Goal: Task Accomplishment & Management: Manage account settings

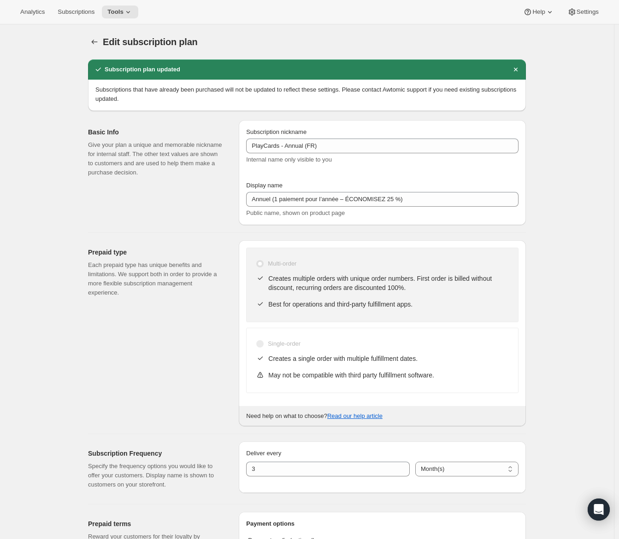
select select "MONTH"
select select "ENABLED"
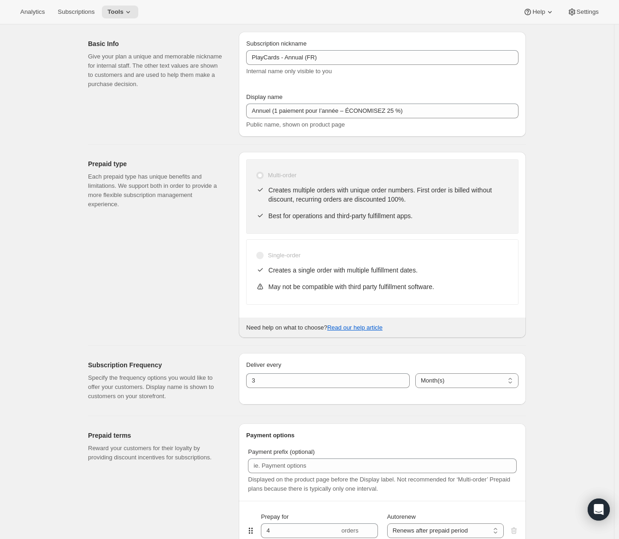
scroll to position [184, 0]
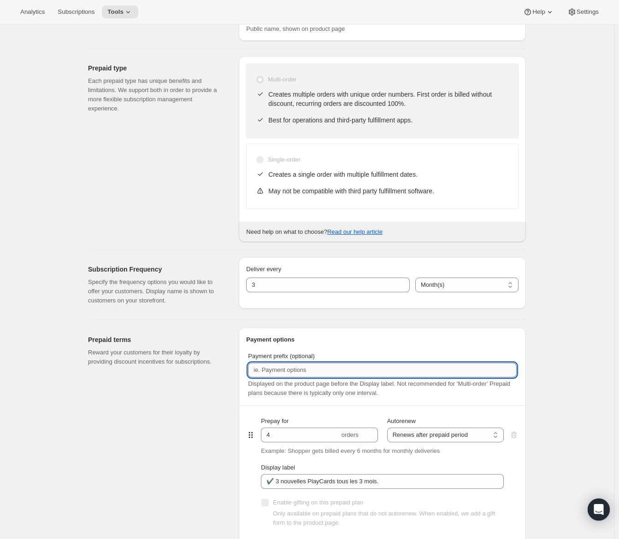
click at [323, 372] on input "Payment prefix (optional)" at bounding box center [382, 370] width 269 height 15
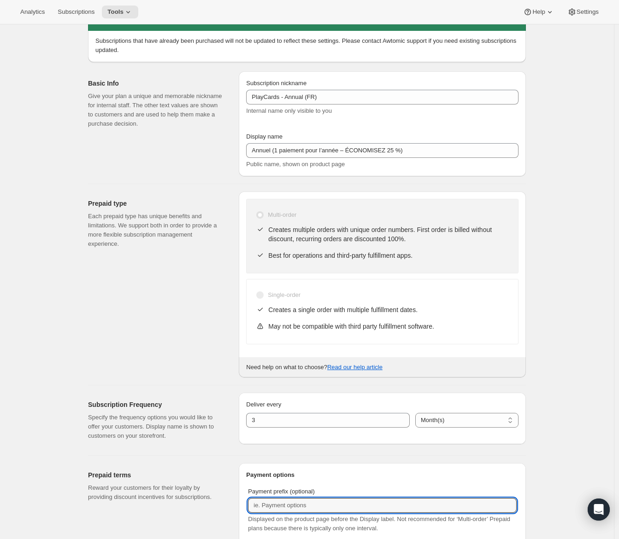
scroll to position [138, 0]
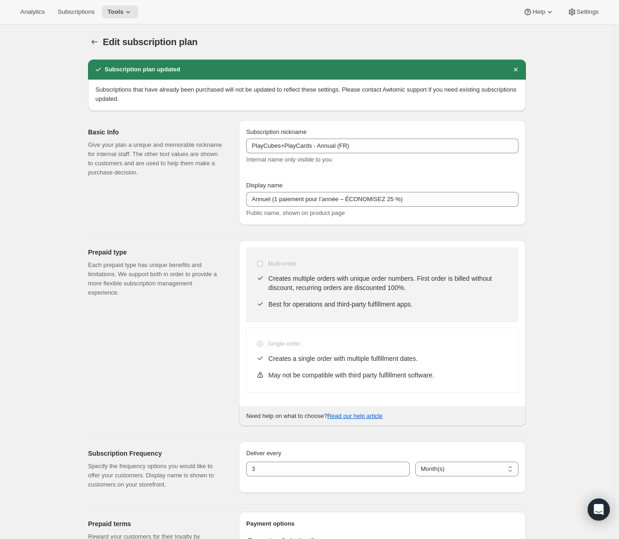
select select "MONTH"
select select "ENABLED"
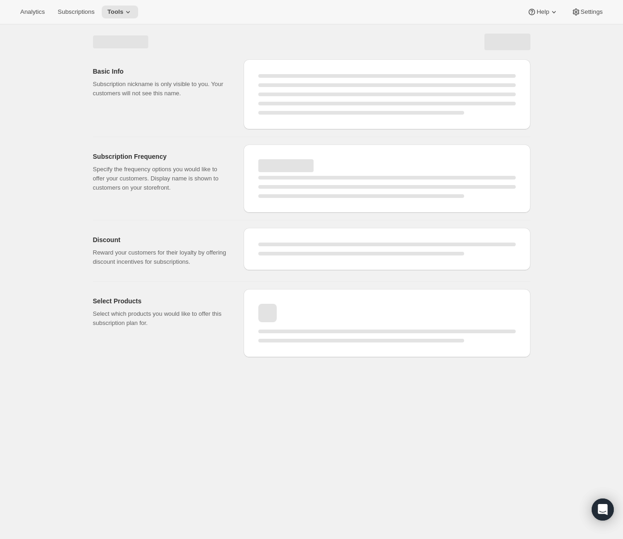
select select "WEEK"
select select "MONTH"
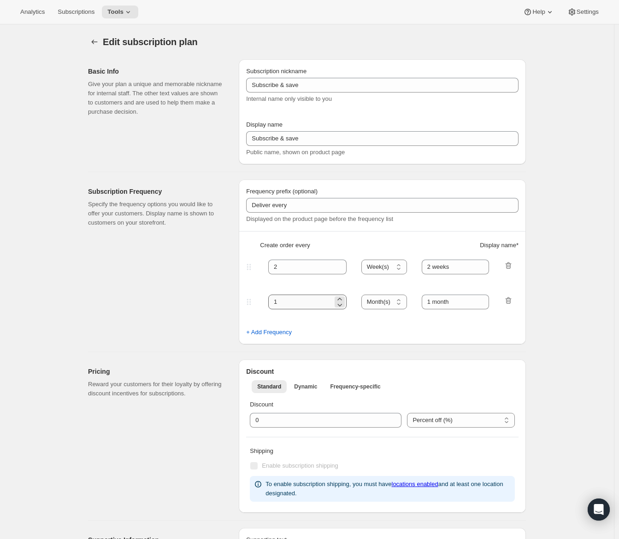
type input "PlayCubes+PlayCards- 4 payments (EN)"
type input "Every 3 months (Quarterly)"
type input "✔️ PlayCubes in first delivery (value $199)."
type input "3"
select select "MONTH"
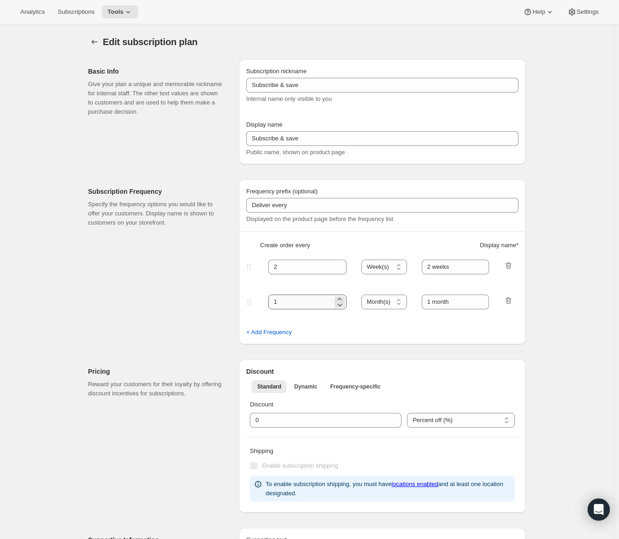
type input "✔️ 3 new PlayCards delivered every 3 months."
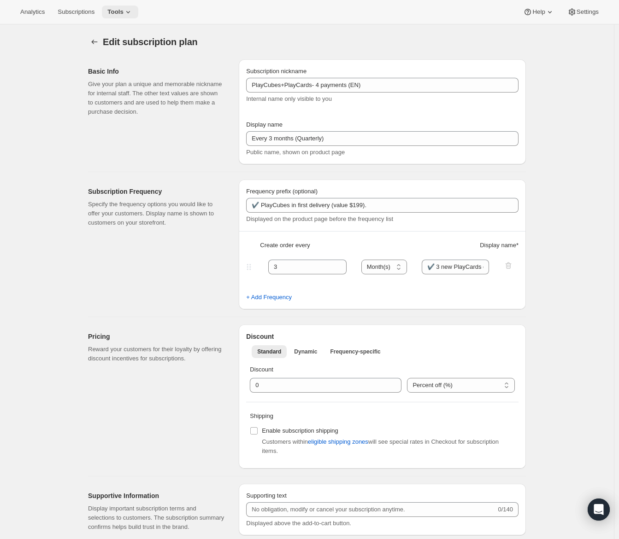
click at [131, 7] on icon at bounding box center [127, 11] width 9 height 9
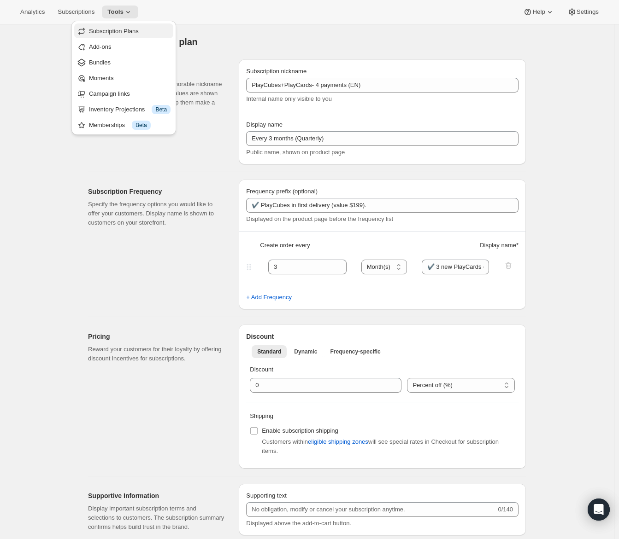
click at [131, 26] on button "Subscription Plans" at bounding box center [123, 30] width 99 height 15
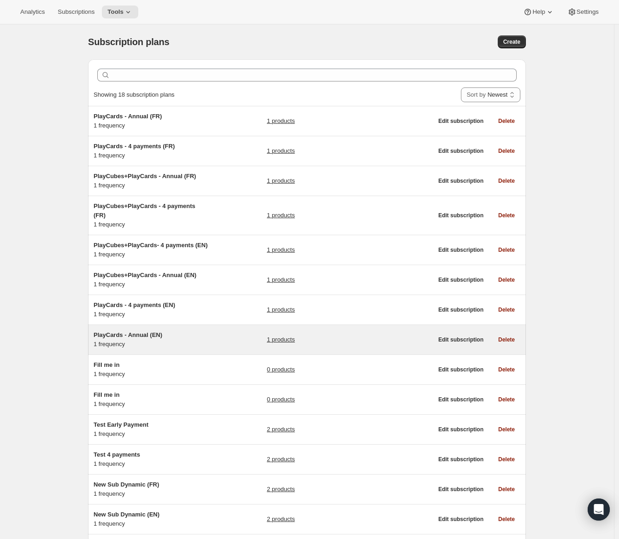
click at [171, 349] on div "PlayCards - Annual (EN) 1 frequency" at bounding box center [151, 340] width 115 height 18
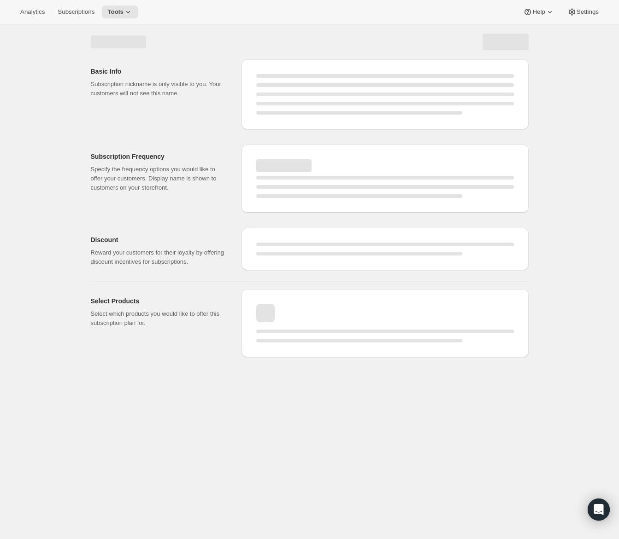
select select "WEEK"
select select "MONTH"
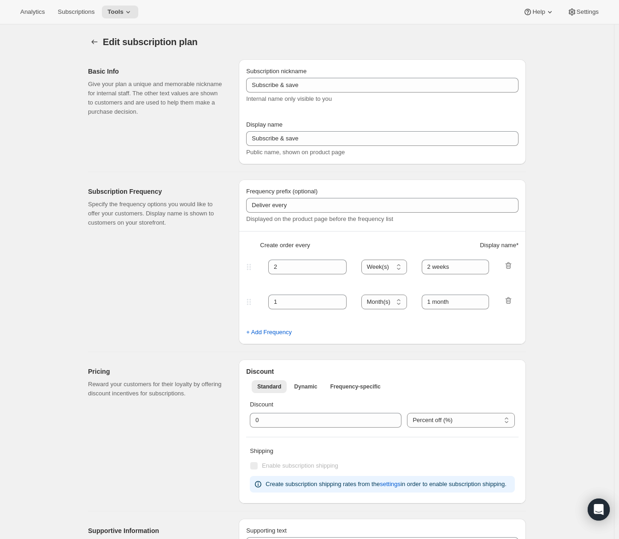
type input "PlayCards - Annual (EN)"
type input "Annual (1 Payment for the Year - SAVE 25%)"
select select "ENABLED"
select select "MONTH"
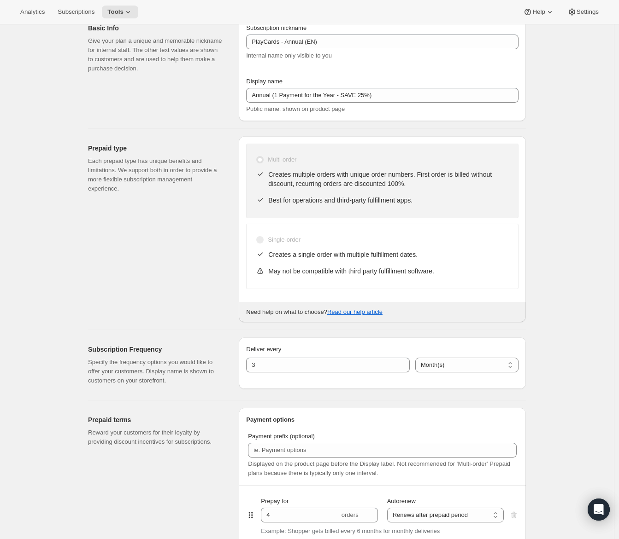
scroll to position [138, 0]
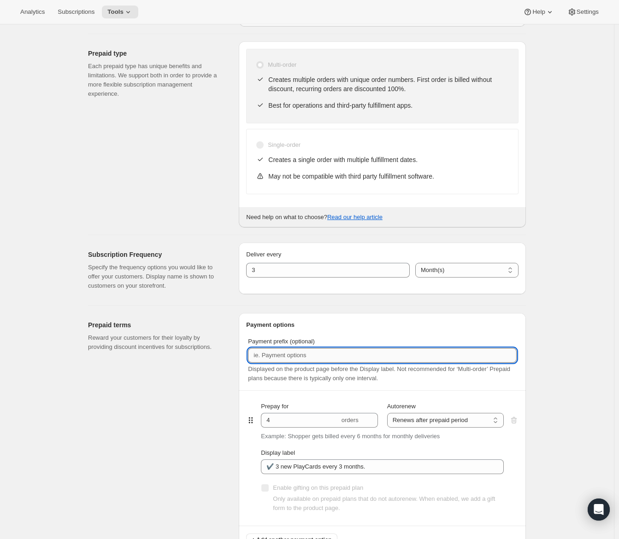
click at [303, 348] on input "Payment prefix (optional)" at bounding box center [382, 355] width 269 height 15
paste input "Purchase options"
type input "Purchase options"
click at [285, 355] on input "Purchase options" at bounding box center [382, 355] width 269 height 15
click at [287, 355] on input "Payment prefix (optional)" at bounding box center [382, 355] width 269 height 15
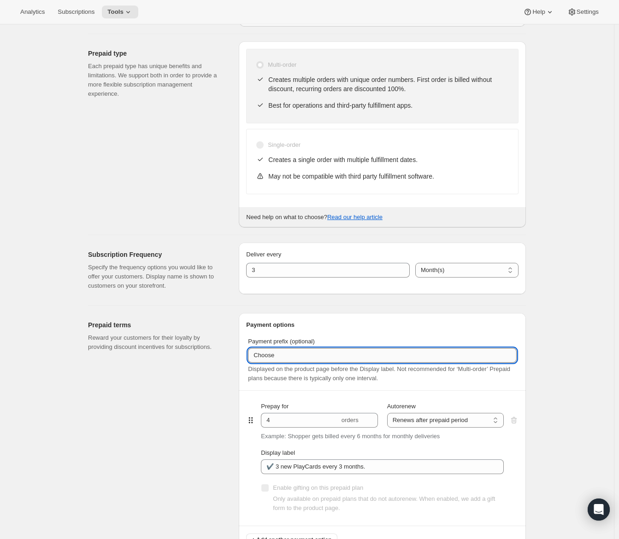
click at [282, 357] on input "Choose" at bounding box center [382, 355] width 269 height 15
click at [281, 358] on input "Choose preferred payment" at bounding box center [382, 355] width 269 height 15
click at [314, 352] on input "Choose Preferred payment" at bounding box center [382, 355] width 269 height 15
click at [312, 355] on input "Choose Preferred payment" at bounding box center [382, 355] width 269 height 15
click at [320, 351] on input "Choose Preferred Payment" at bounding box center [382, 355] width 269 height 15
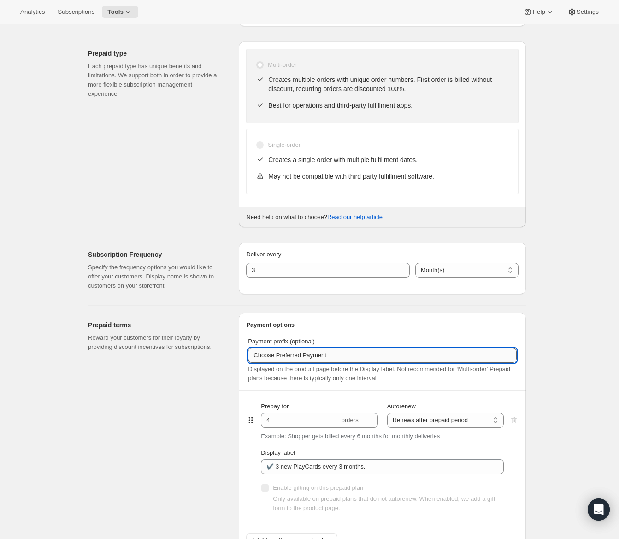
click at [320, 351] on input "Choose Preferred Payment" at bounding box center [382, 355] width 269 height 15
paste input "preferred p"
type input "Choose preferred payment"
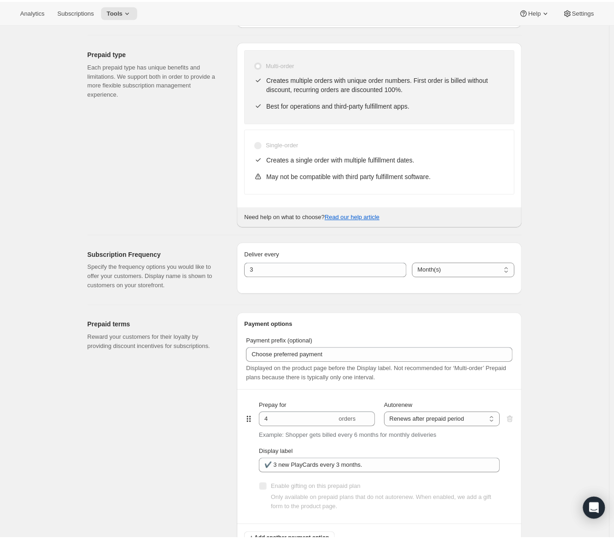
scroll to position [0, 0]
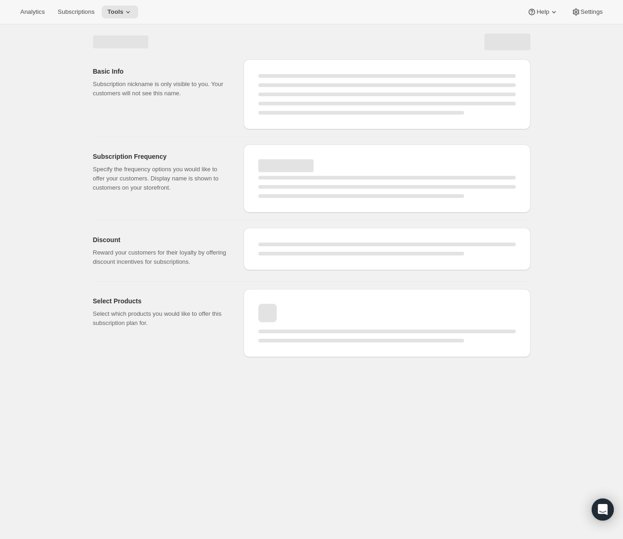
select select "MONTH"
select select "ENABLED"
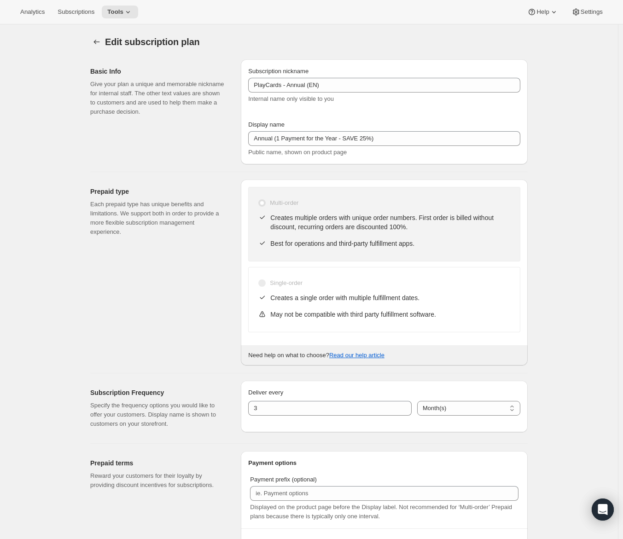
type input "Choose preferred payment"
